Goal: Subscribe to service/newsletter

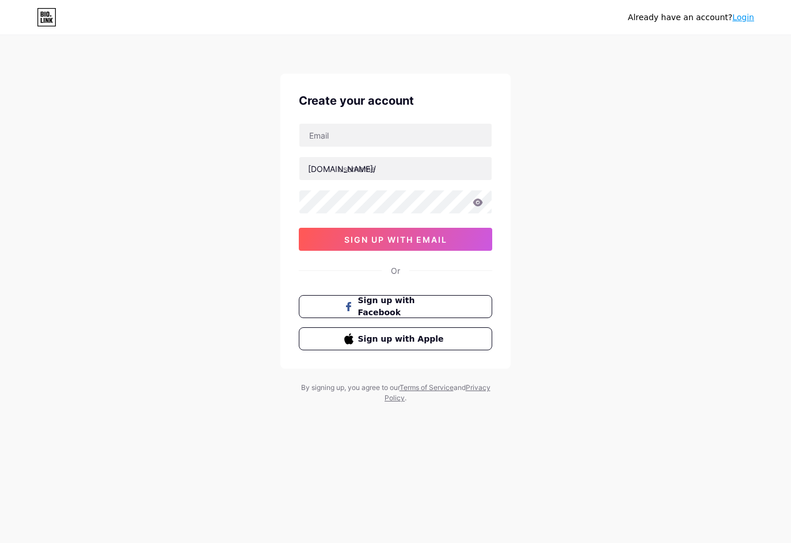
type input "[EMAIL_ADDRESS][DOMAIN_NAME]"
click at [384, 170] on input "text" at bounding box center [395, 168] width 192 height 23
type input "idegasspoll"
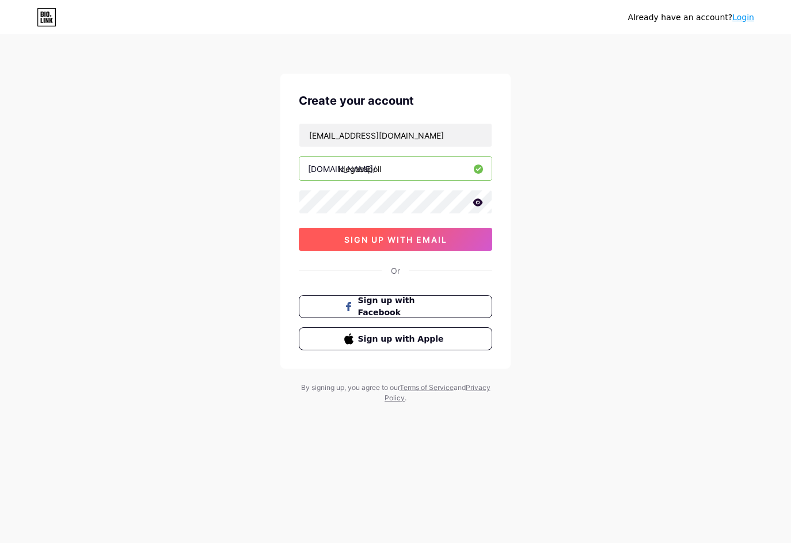
click at [399, 236] on span "sign up with email" at bounding box center [395, 240] width 103 height 10
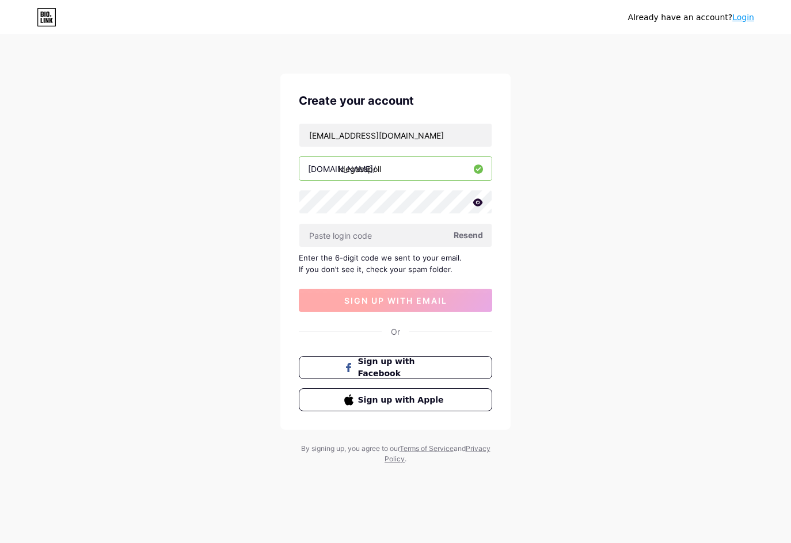
click at [395, 236] on input "text" at bounding box center [395, 235] width 192 height 23
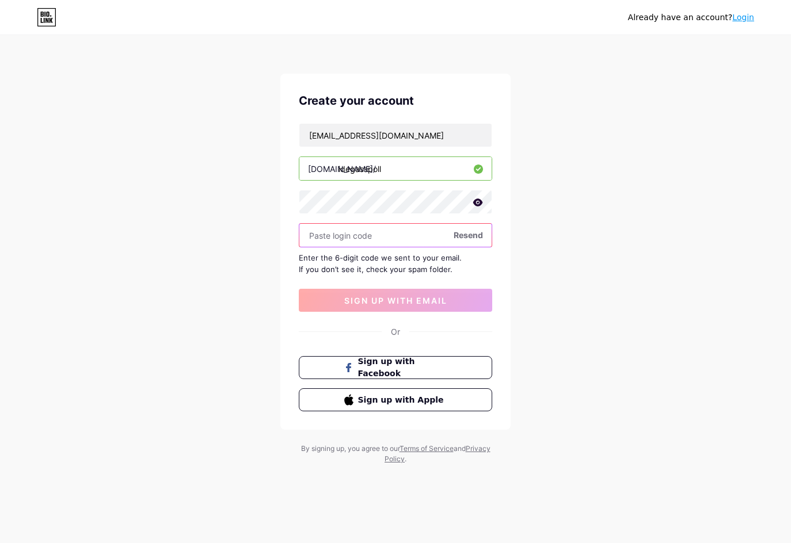
paste input "969926"
type input "969926"
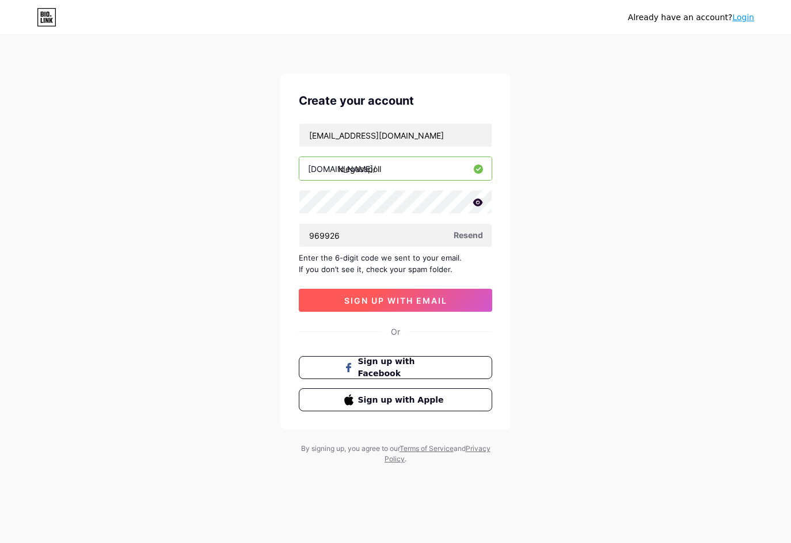
click at [403, 293] on button "sign up with email" at bounding box center [395, 300] width 193 height 23
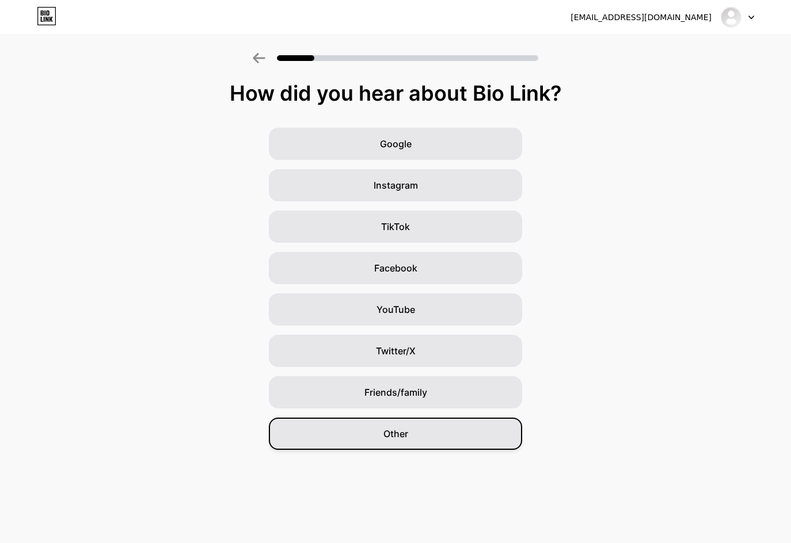
click at [436, 434] on div "Other" at bounding box center [395, 434] width 253 height 32
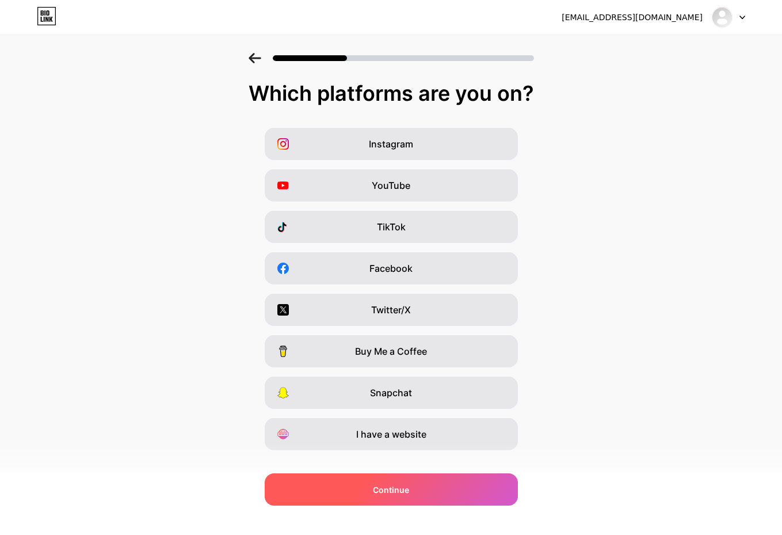
click at [420, 481] on div "Continue" at bounding box center [391, 489] width 253 height 32
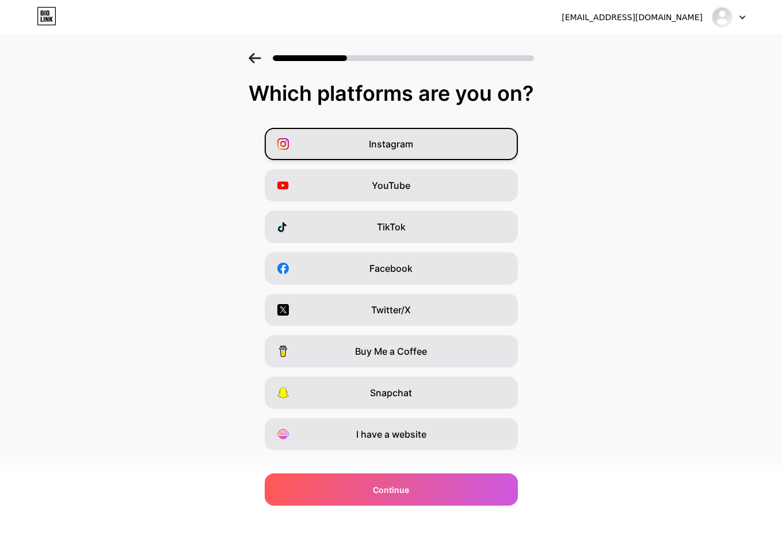
click at [425, 150] on div "Instagram" at bounding box center [391, 144] width 253 height 32
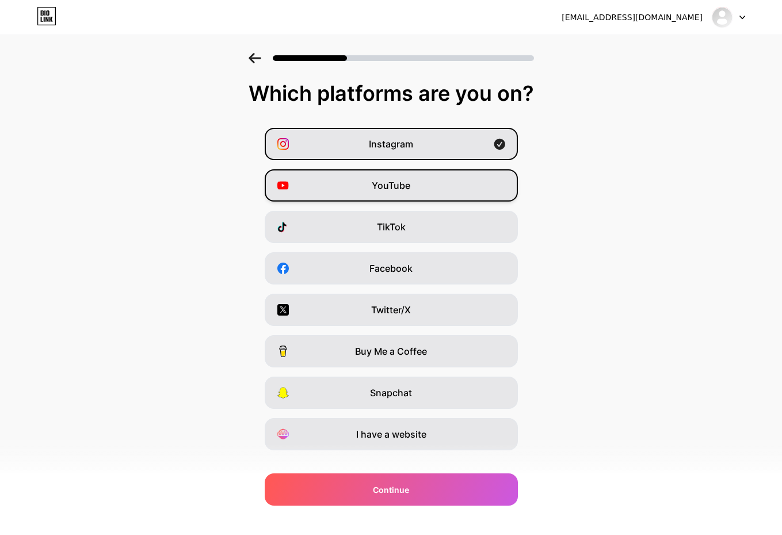
click at [426, 176] on div "YouTube" at bounding box center [391, 185] width 253 height 32
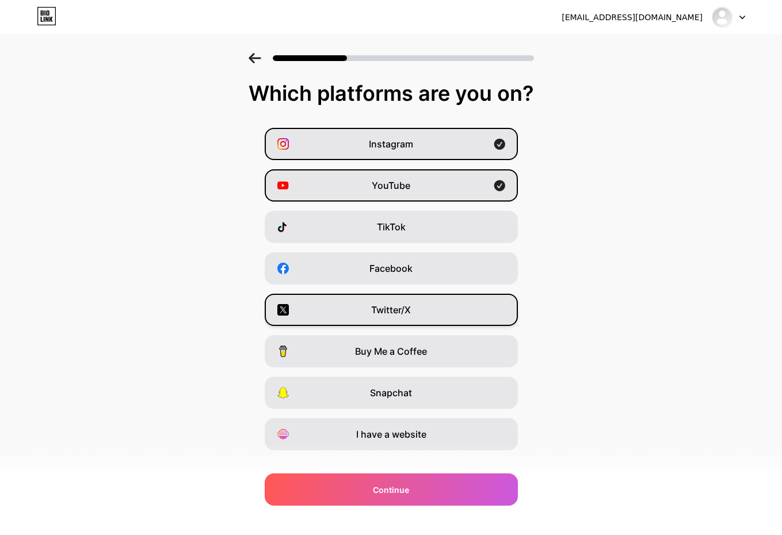
click at [441, 314] on div "Twitter/X" at bounding box center [391, 310] width 253 height 32
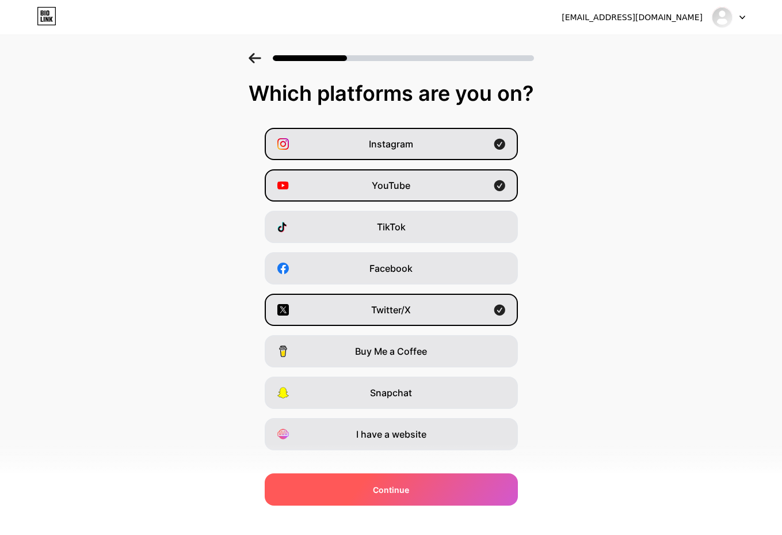
click at [469, 489] on div "Continue" at bounding box center [391, 489] width 253 height 32
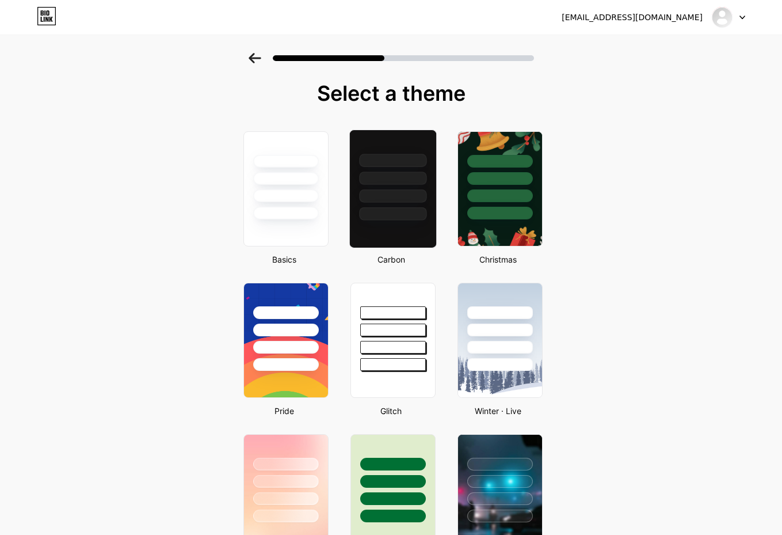
click at [398, 193] on div at bounding box center [392, 195] width 67 height 13
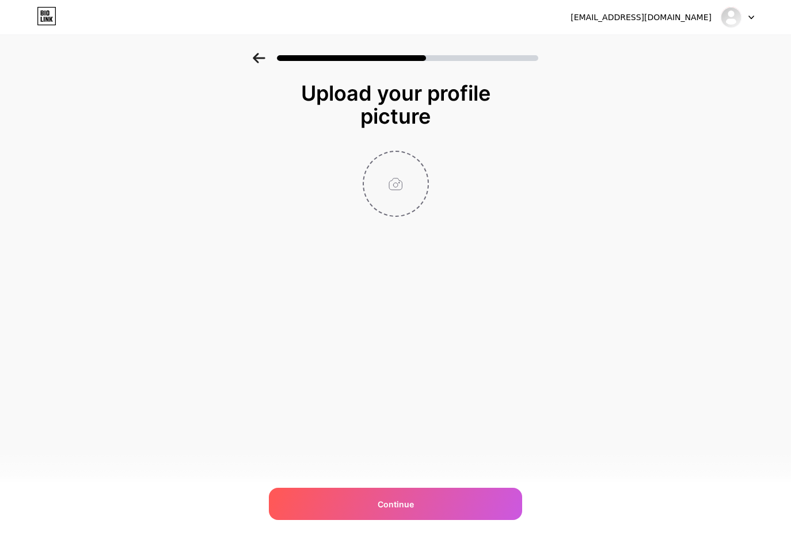
click at [395, 181] on input "file" at bounding box center [396, 184] width 64 height 64
type input "C:\fakepath\ASDASDSAD.jpg"
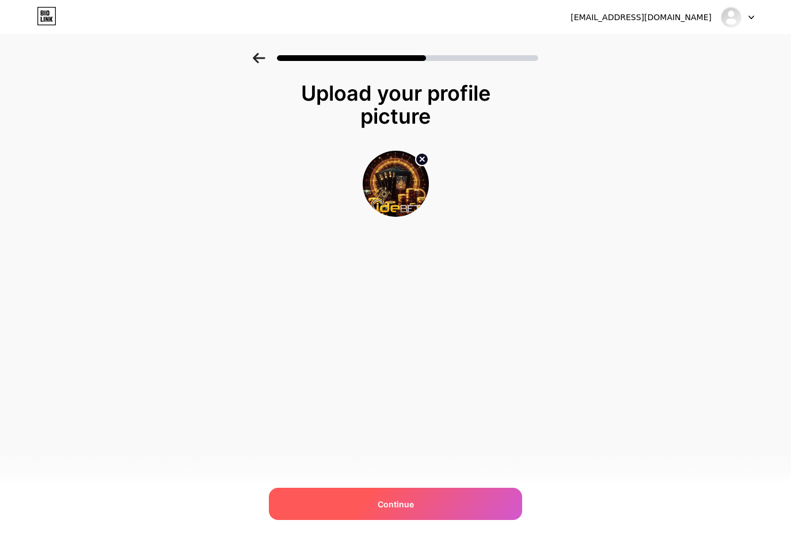
click at [425, 498] on div "Continue" at bounding box center [395, 504] width 253 height 32
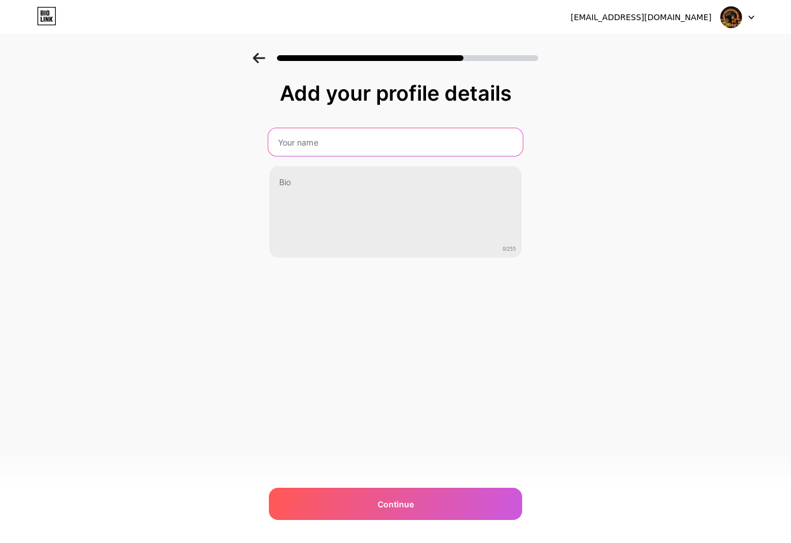
click at [342, 142] on input "text" at bounding box center [395, 142] width 254 height 28
paste input "IDEBET Situs Resmi Terbaik SLOT88 Jackpot Maxwin Terbaru"
type input "IDEBET SITUS TERPERCAYA SEASIA"
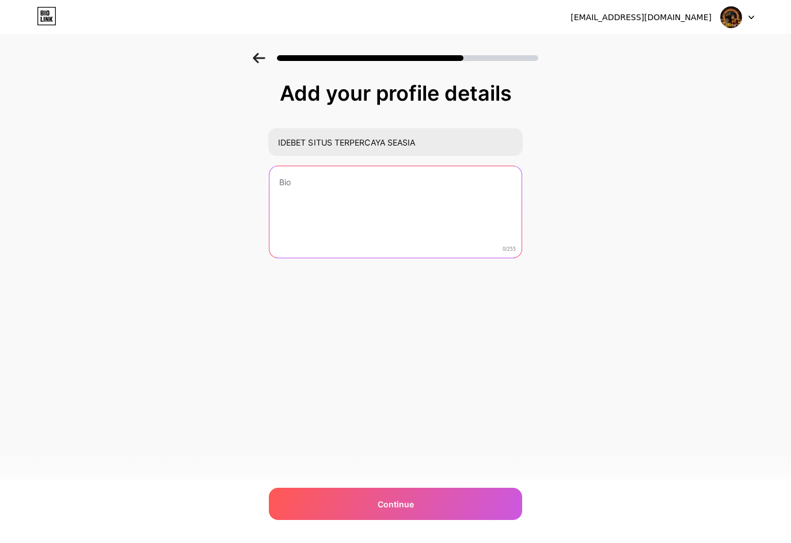
click at [338, 192] on textarea at bounding box center [395, 212] width 252 height 93
paste textarea "IDEBET juga dikenal dengan bonus [PERSON_NAME] promosi menguntungkan. Pemain ba…"
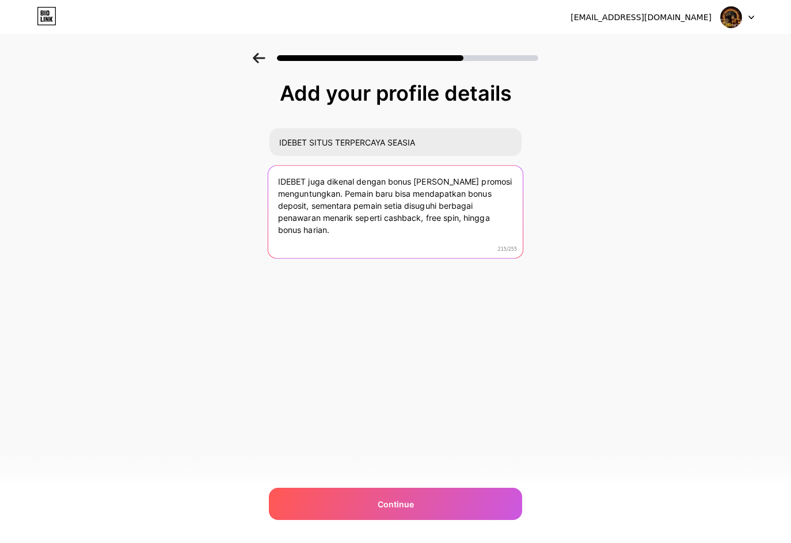
scroll to position [2, 0]
paste textarea "[URL][DOMAIN_NAME]"
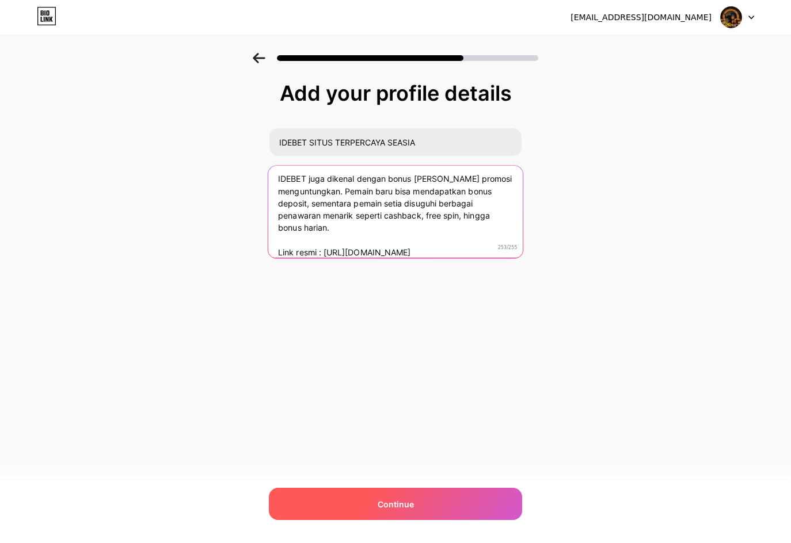
type textarea "IDEBET juga dikenal dengan bonus [PERSON_NAME] promosi menguntungkan. Pemain ba…"
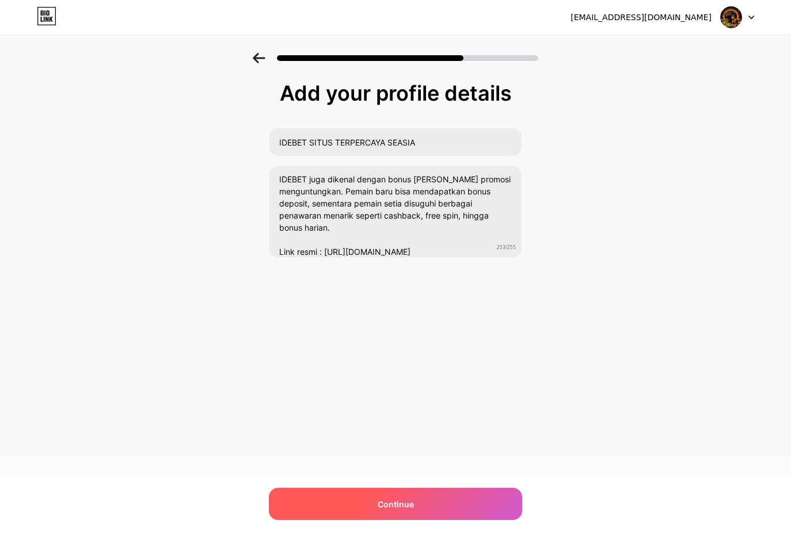
click at [428, 503] on div "Continue" at bounding box center [395, 504] width 253 height 32
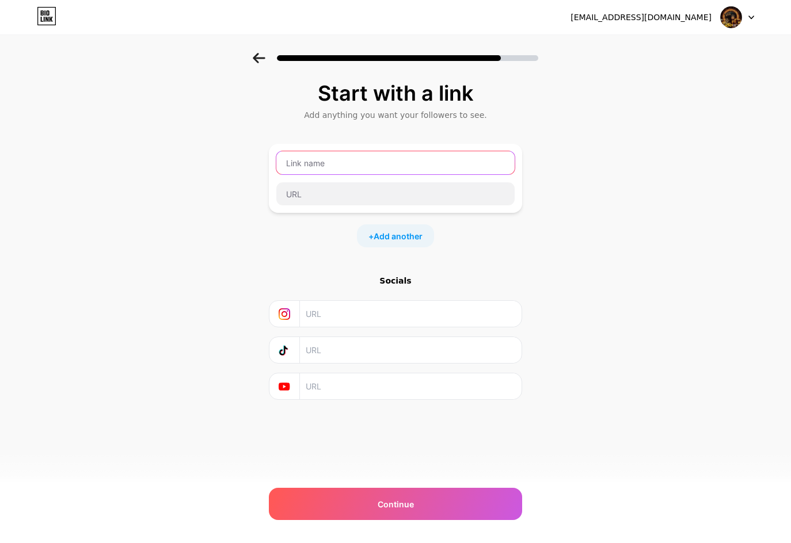
click at [322, 159] on input "text" at bounding box center [395, 162] width 238 height 23
type input "idebet"
type input "IDEBET"
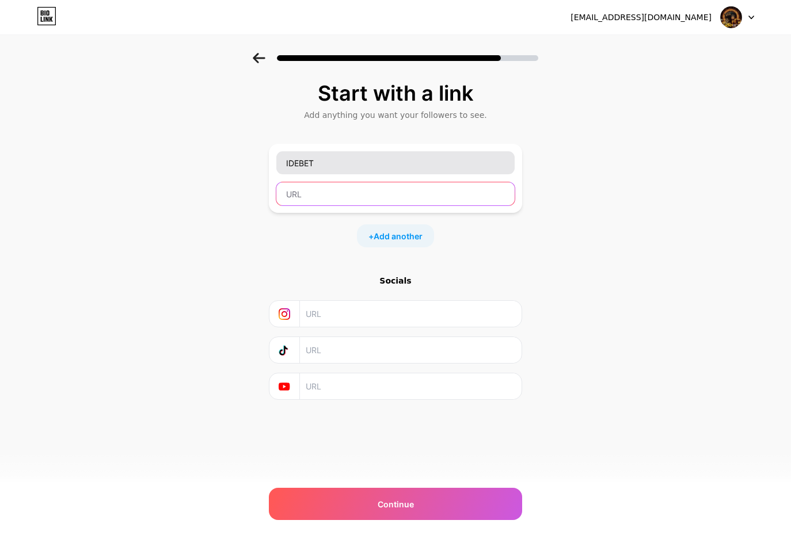
paste input "[URL][DOMAIN_NAME]"
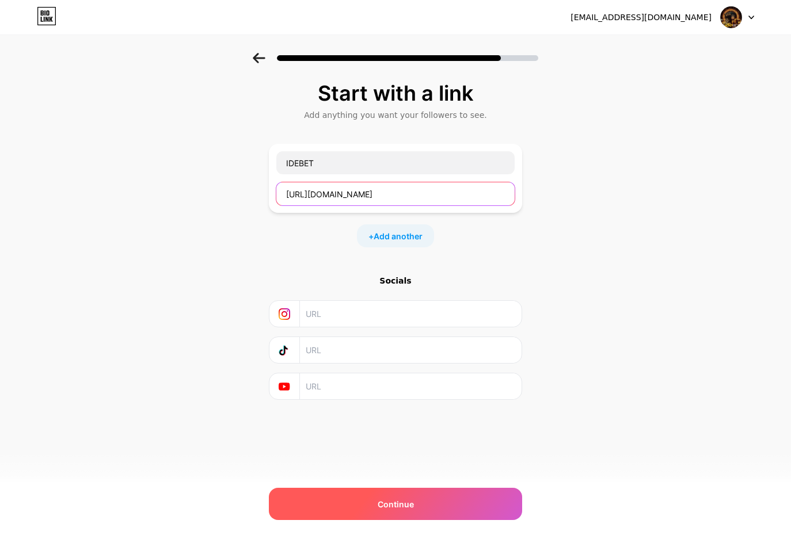
type input "[URL][DOMAIN_NAME]"
click at [413, 504] on div "Continue" at bounding box center [395, 504] width 253 height 32
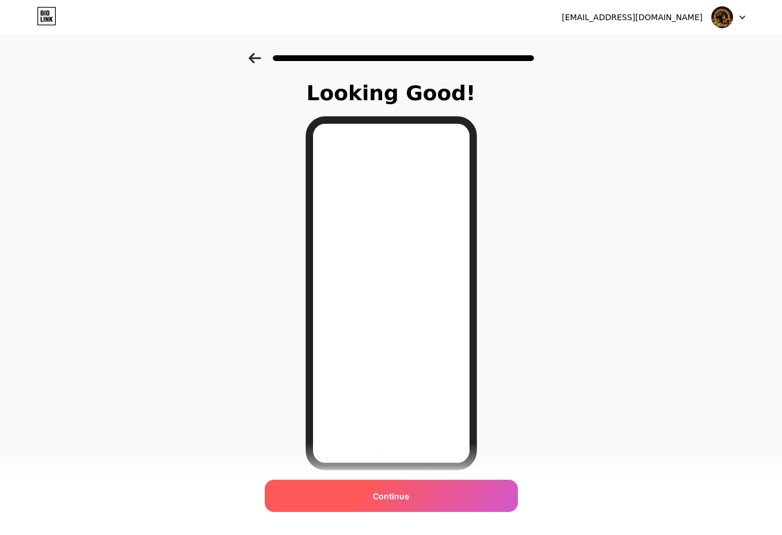
click at [417, 500] on div "Continue" at bounding box center [391, 495] width 253 height 32
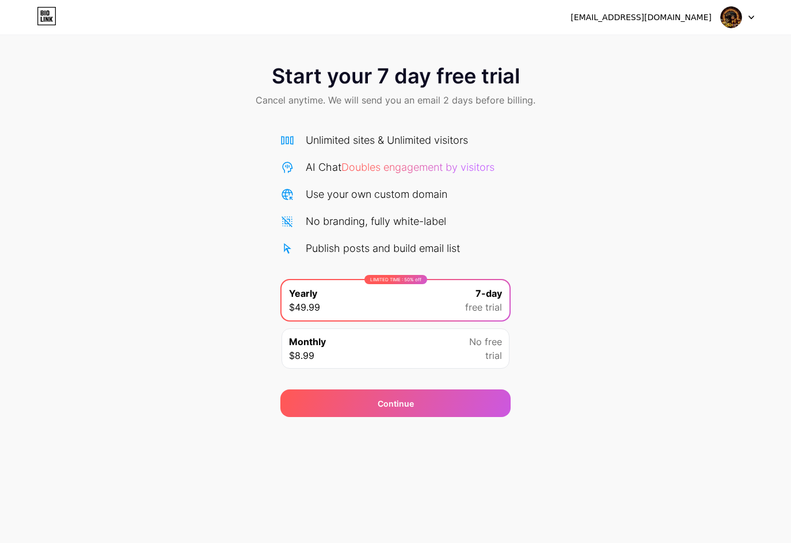
click at [472, 342] on span "No free" at bounding box center [485, 342] width 33 height 14
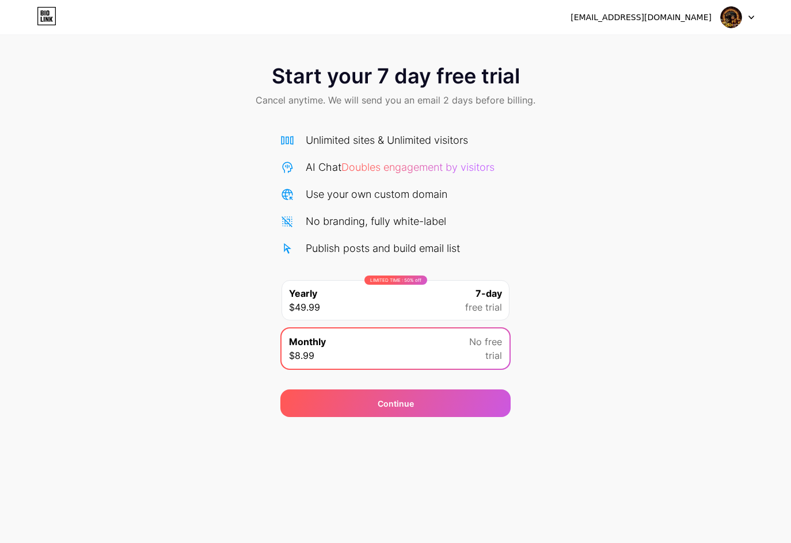
click at [730, 17] on img at bounding box center [731, 17] width 22 height 22
click at [597, 171] on div "Start your 7 day free trial Cancel anytime. We will send you an email 2 days be…" at bounding box center [395, 235] width 791 height 364
click at [573, 380] on div "Start your 7 day free trial Cancel anytime. We will send you an email 2 days be…" at bounding box center [395, 235] width 791 height 364
click at [43, 13] on icon at bounding box center [42, 12] width 3 height 5
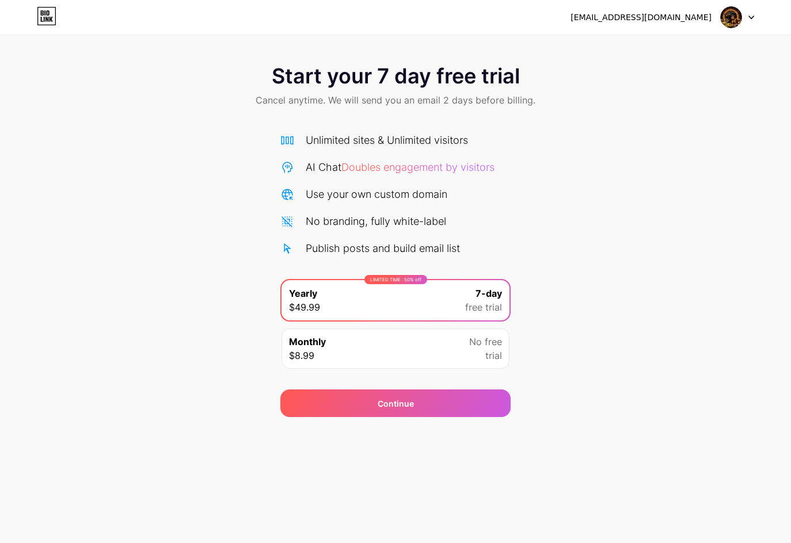
click at [725, 20] on img at bounding box center [731, 17] width 22 height 22
click at [460, 357] on div "Monthly $8.99 No free trial" at bounding box center [395, 349] width 228 height 40
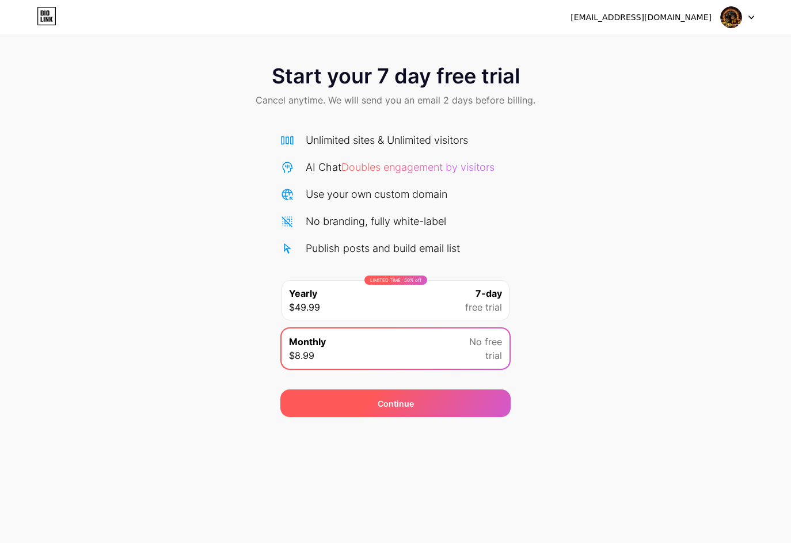
click at [451, 397] on div "Continue" at bounding box center [395, 404] width 230 height 28
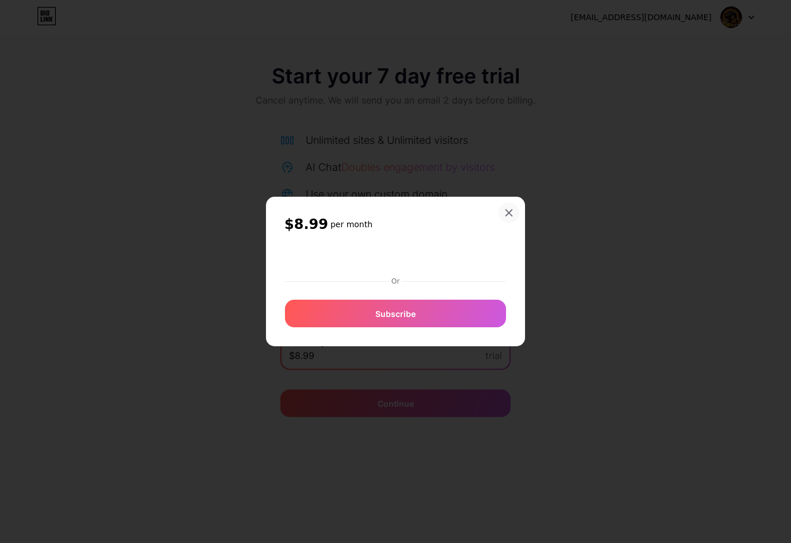
click at [509, 210] on div "$8.99 per month Or Subscribe" at bounding box center [395, 272] width 259 height 150
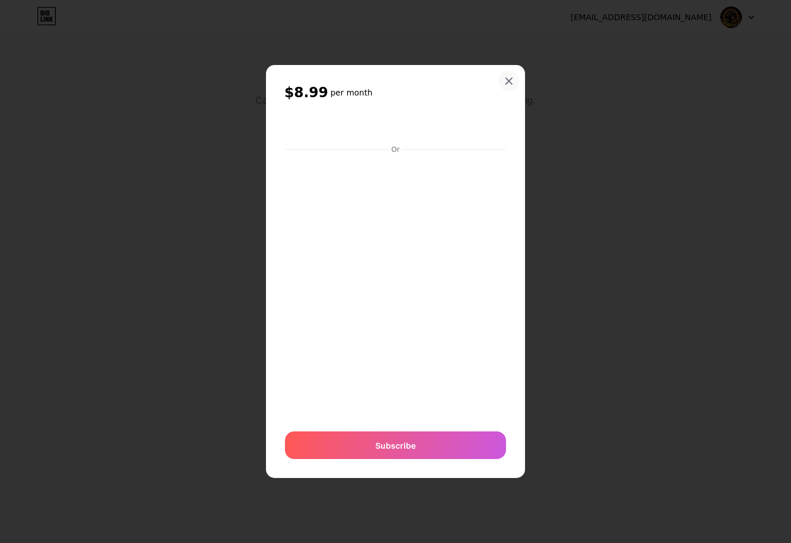
click at [508, 82] on icon at bounding box center [509, 81] width 6 height 6
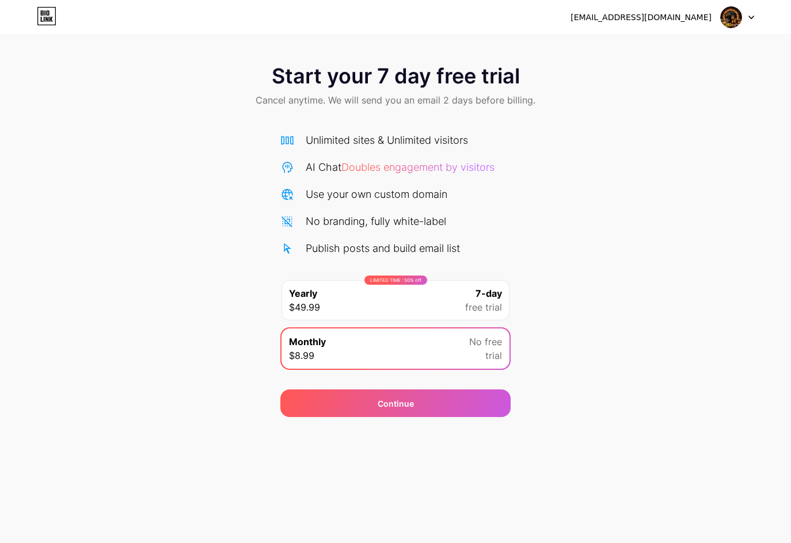
click at [425, 309] on div "LIMITED TIME : 50% off Yearly $49.99 7-day free trial" at bounding box center [395, 300] width 228 height 40
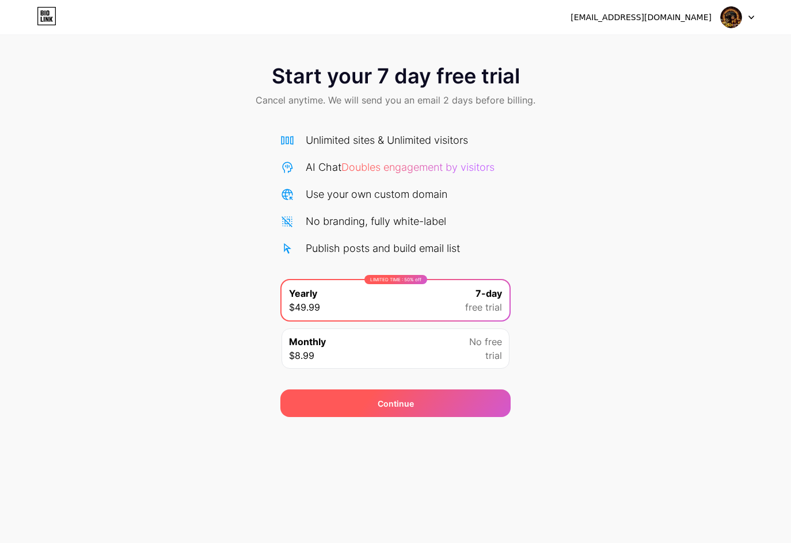
click at [435, 397] on div "Continue" at bounding box center [395, 404] width 230 height 28
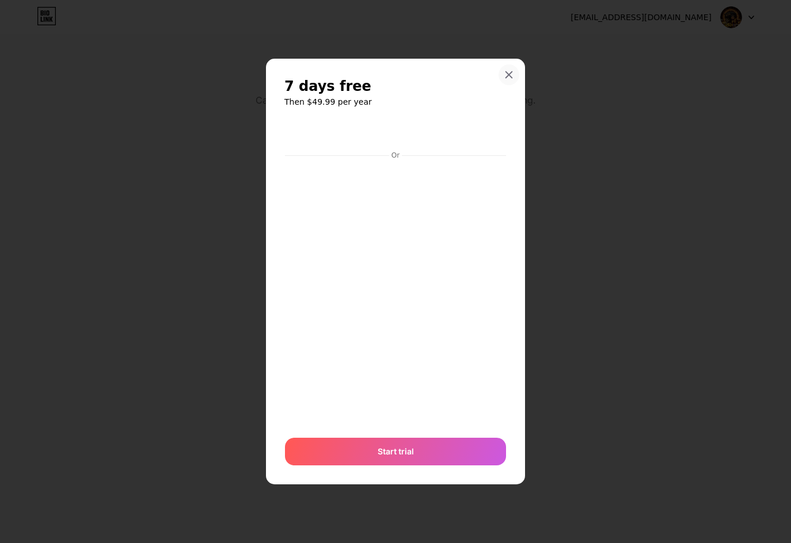
click at [511, 77] on icon at bounding box center [509, 75] width 6 height 6
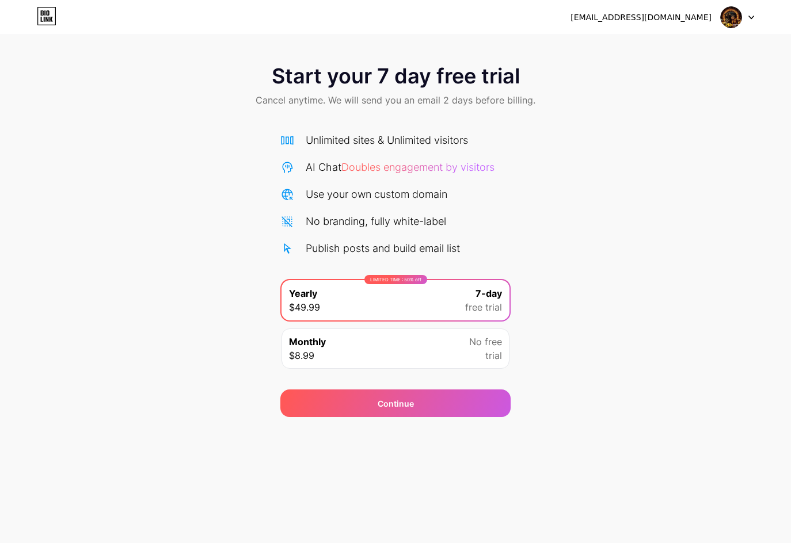
click at [429, 169] on span "Doubles engagement by visitors" at bounding box center [417, 167] width 153 height 12
click at [733, 20] on img at bounding box center [731, 17] width 22 height 22
click at [621, 321] on div "Start your 7 day free trial Cancel anytime. We will send you an email 2 days be…" at bounding box center [395, 235] width 791 height 364
click at [720, 14] on img at bounding box center [731, 17] width 22 height 22
